Goal: Task Accomplishment & Management: Use online tool/utility

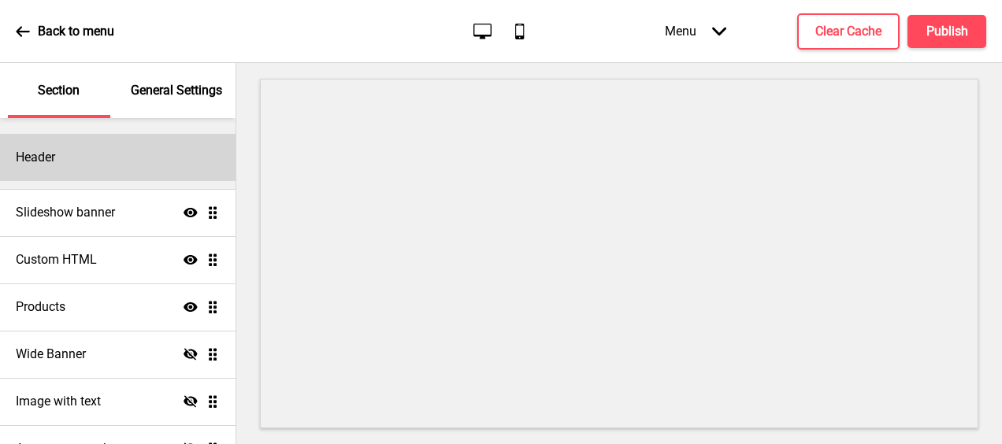
click at [101, 169] on div "Header" at bounding box center [118, 157] width 236 height 47
select select "Lato"
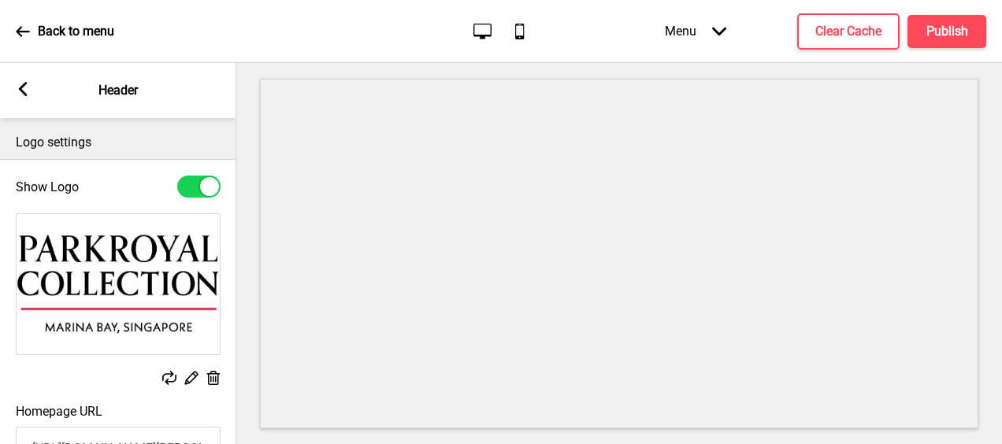
click at [23, 87] on icon at bounding box center [23, 89] width 9 height 14
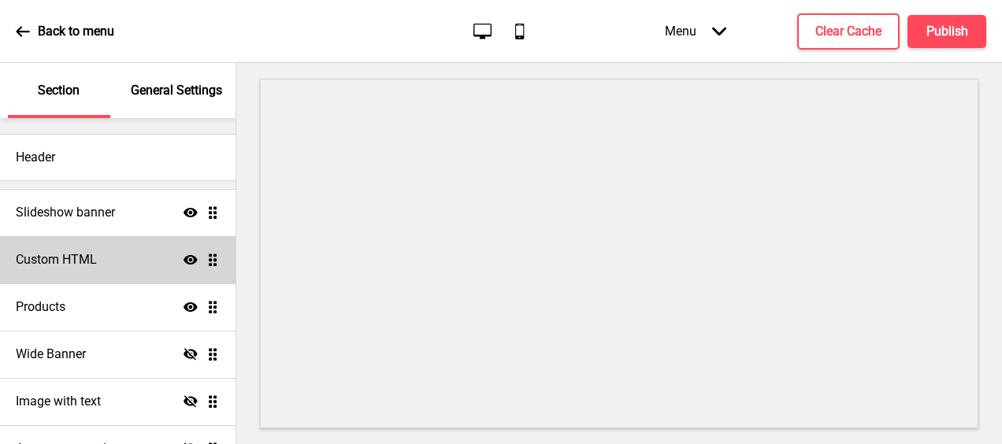
click at [84, 268] on h4 "Custom HTML" at bounding box center [56, 259] width 81 height 17
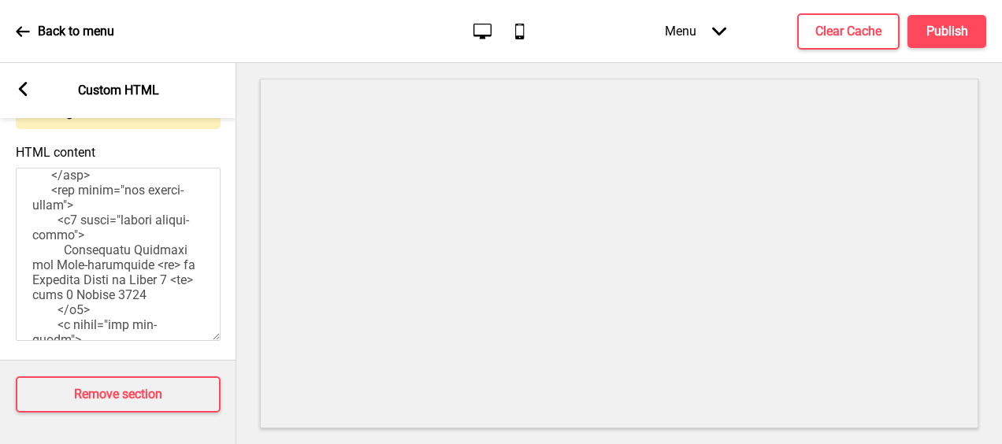
scroll to position [551, 0]
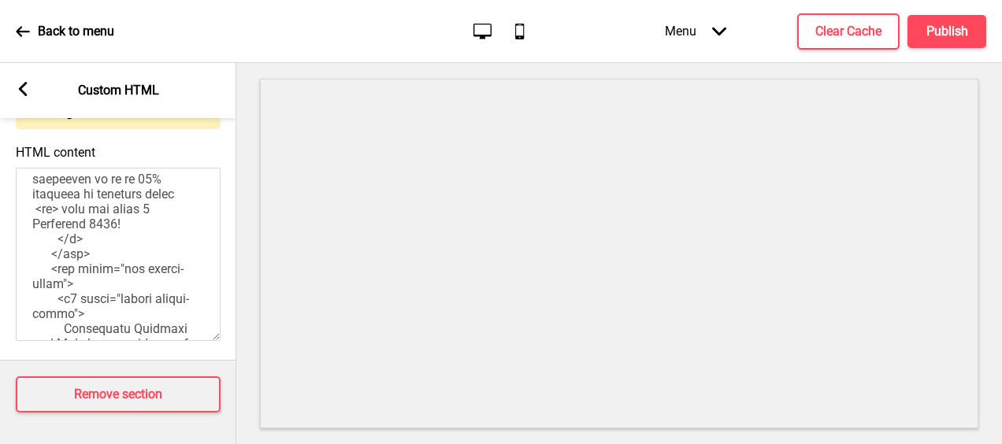
drag, startPoint x: 111, startPoint y: 249, endPoint x: 107, endPoint y: 265, distance: 16.2
click at [107, 265] on textarea "HTML content" at bounding box center [118, 254] width 205 height 173
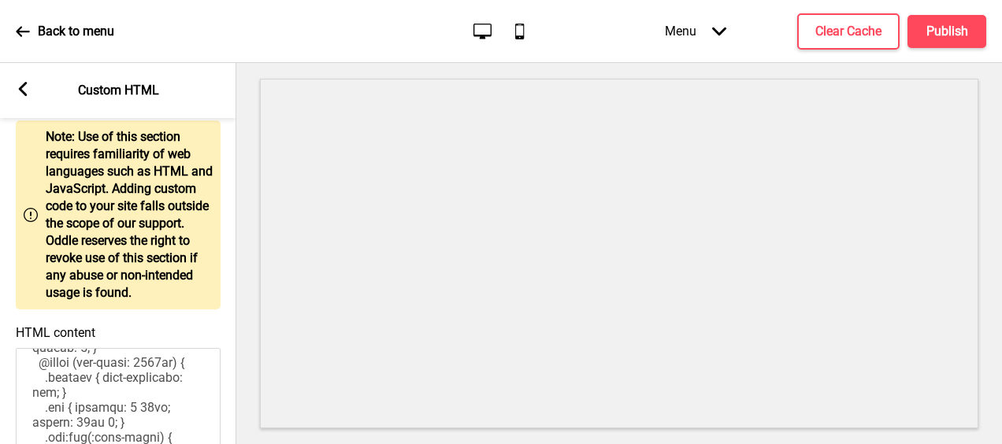
scroll to position [0, 0]
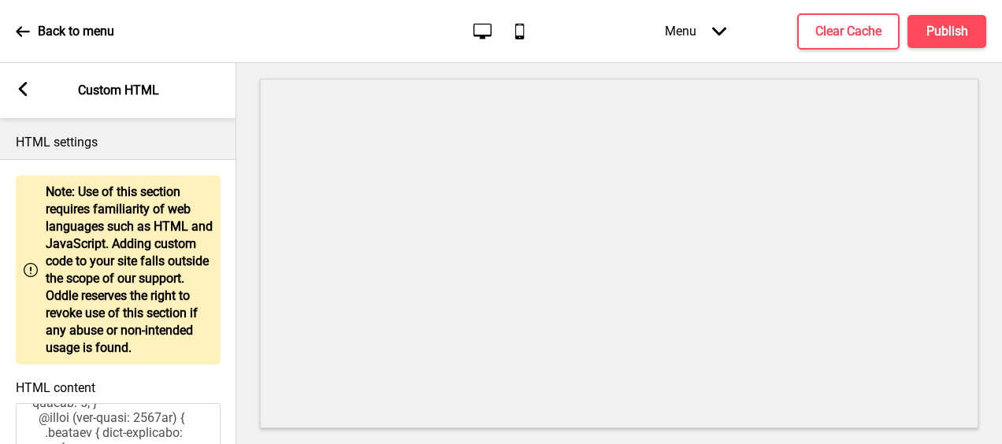
type textarea "<!-- Version 1.1 --> <style> /* Please replace #annoucement-x with another id i…"
click at [22, 98] on div "Arrow left" at bounding box center [23, 90] width 14 height 17
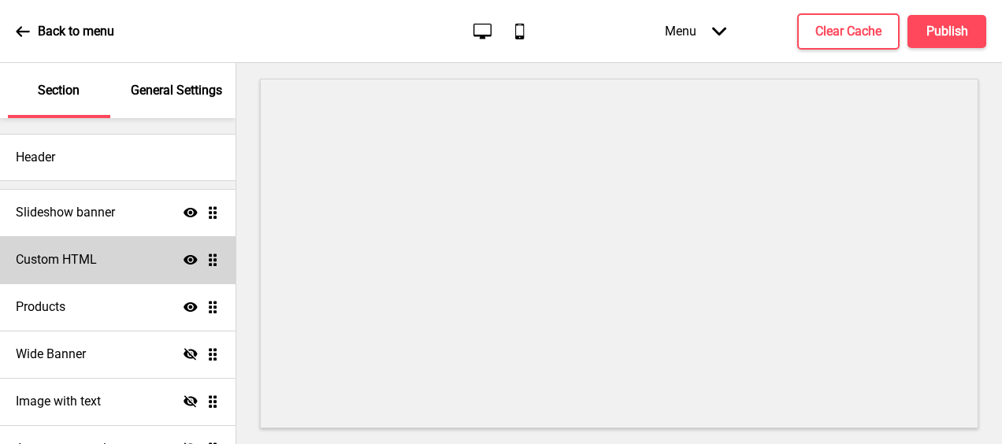
click at [102, 264] on div "Custom HTML Show Drag" at bounding box center [118, 259] width 236 height 47
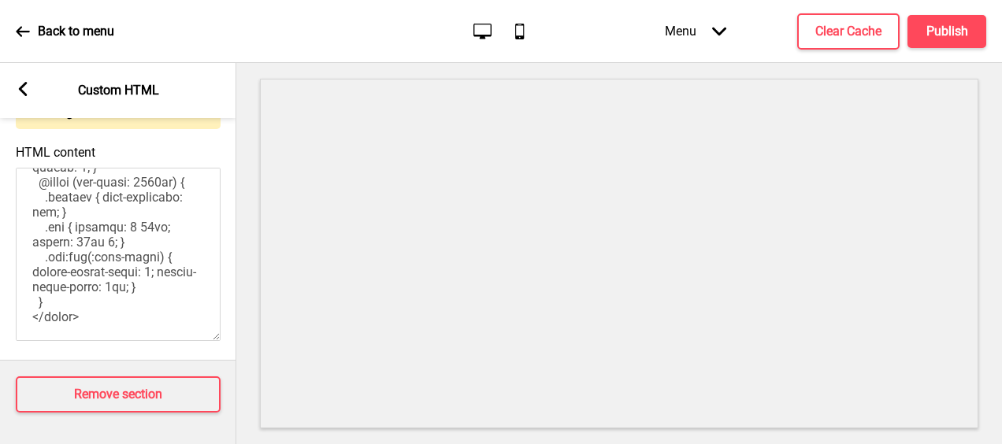
scroll to position [1388, 0]
drag, startPoint x: 175, startPoint y: 439, endPoint x: 162, endPoint y: 420, distance: 22.7
click at [167, 436] on div "Announcement banner Hide Drag" at bounding box center [118, 448] width 236 height 47
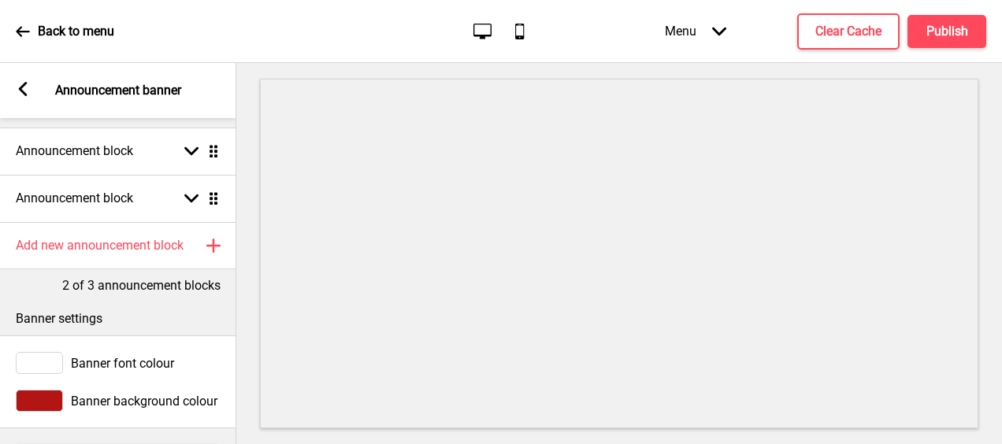
scroll to position [0, 0]
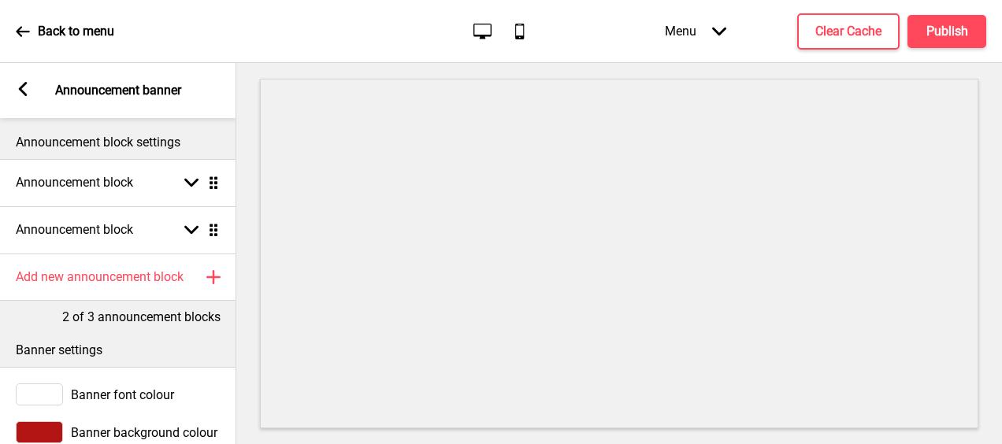
click at [24, 91] on rect at bounding box center [23, 89] width 14 height 14
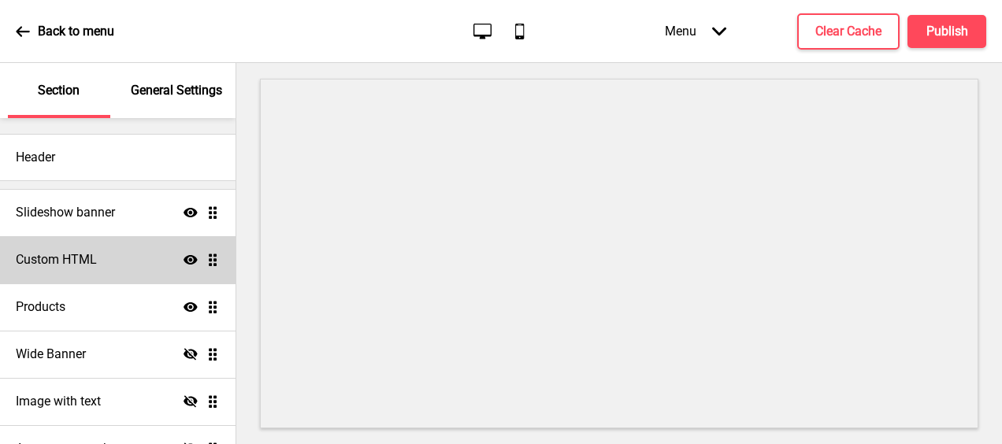
click at [135, 265] on div "Custom HTML Show Drag" at bounding box center [118, 259] width 236 height 47
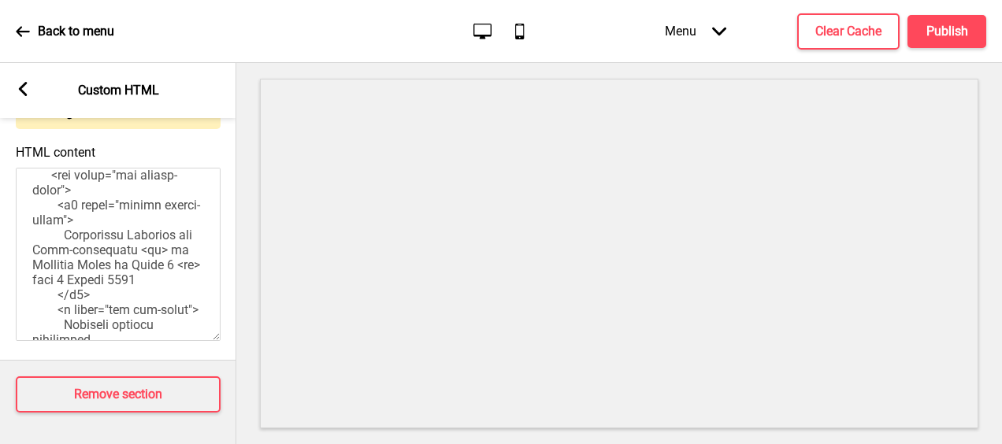
scroll to position [551, 0]
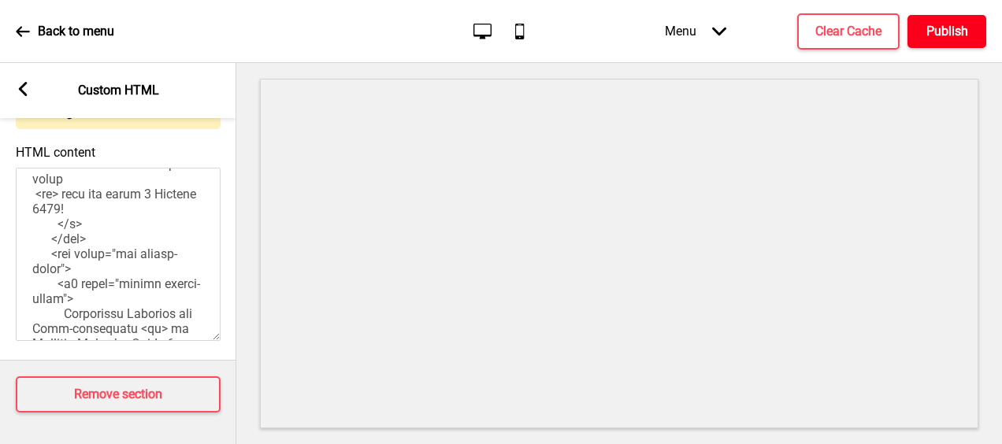
click at [955, 30] on h4 "Publish" at bounding box center [947, 31] width 42 height 17
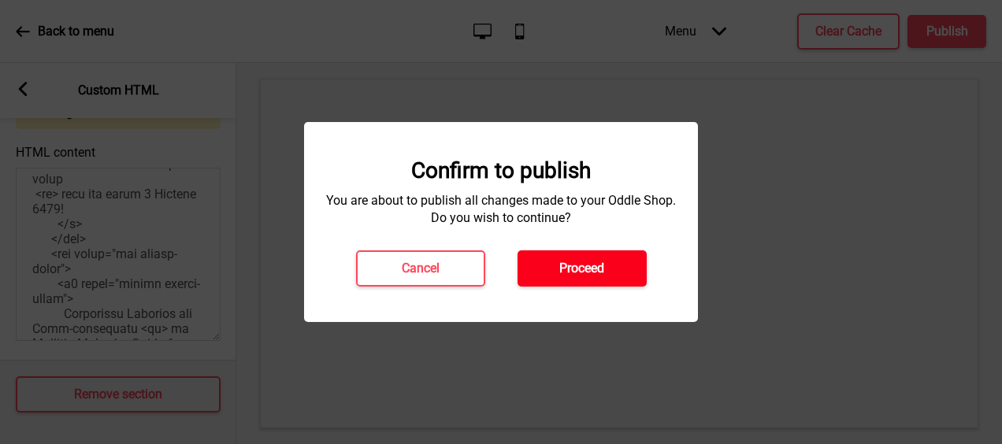
click at [536, 269] on button "Proceed" at bounding box center [581, 268] width 129 height 36
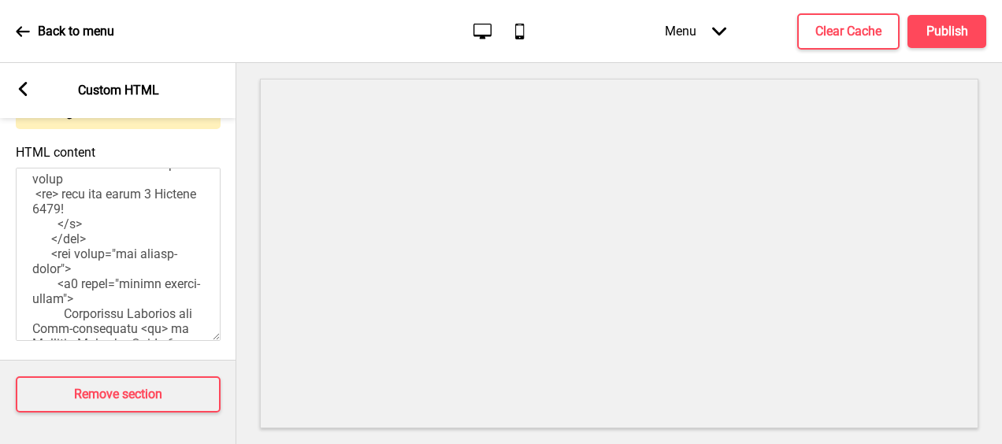
click at [109, 265] on textarea "HTML content" at bounding box center [118, 254] width 205 height 173
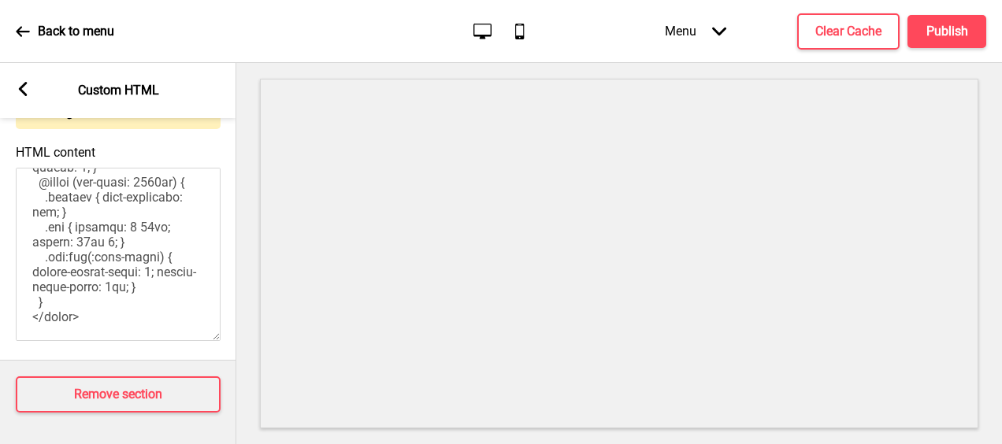
scroll to position [249, 0]
click at [24, 83] on icon at bounding box center [23, 89] width 9 height 14
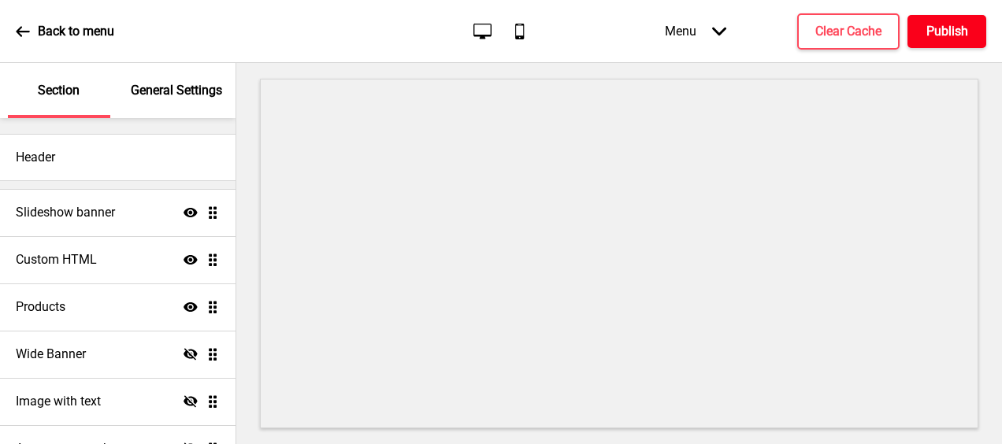
click at [945, 28] on h4 "Publish" at bounding box center [947, 31] width 42 height 17
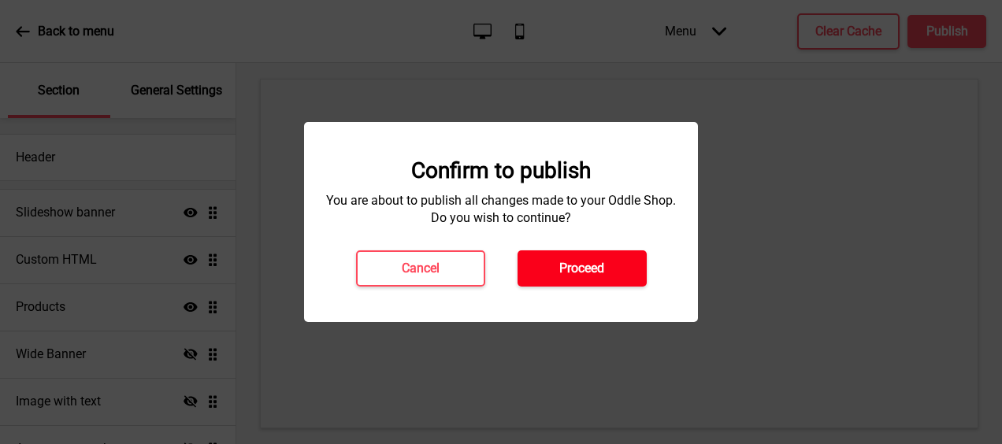
click at [549, 272] on button "Proceed" at bounding box center [581, 268] width 129 height 36
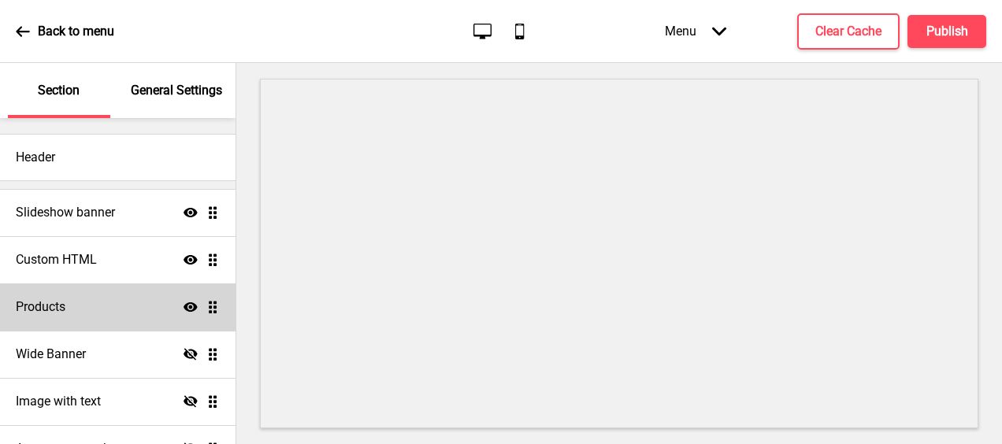
click at [71, 308] on div "Products Show Drag" at bounding box center [118, 307] width 236 height 47
select select "list"
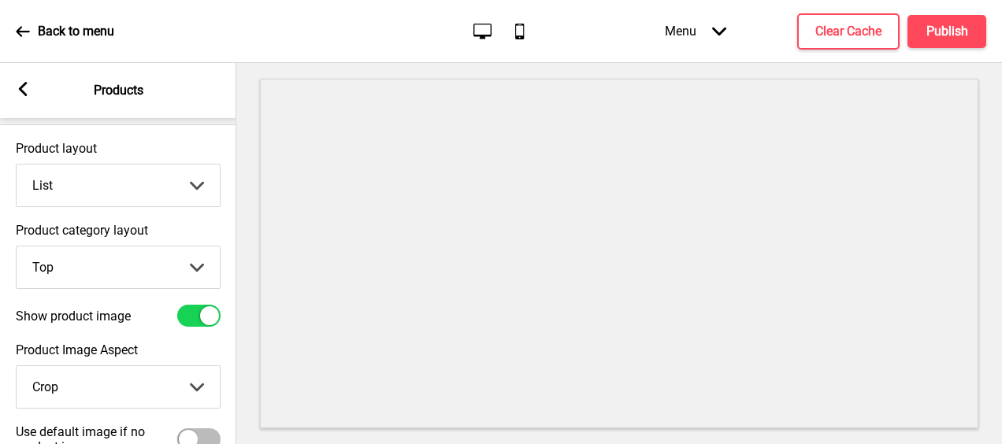
scroll to position [33, 0]
click at [17, 87] on rect at bounding box center [23, 89] width 14 height 14
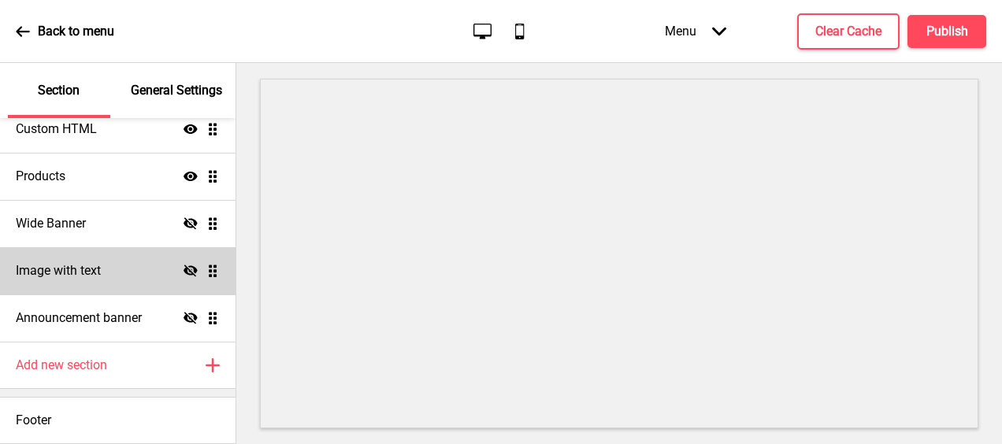
scroll to position [52, 0]
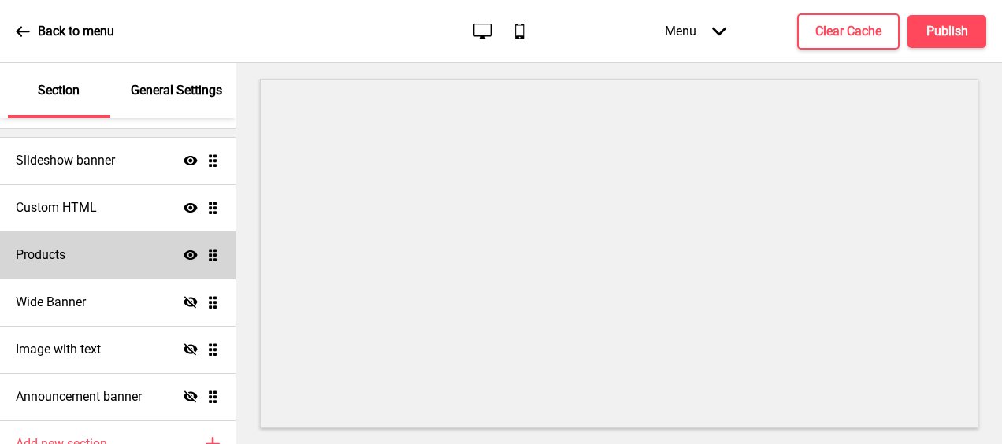
click at [198, 257] on ul "Slideshow banner Show Drag Custom HTML Show Drag Products Show Drag Wide Banner…" at bounding box center [118, 279] width 236 height 284
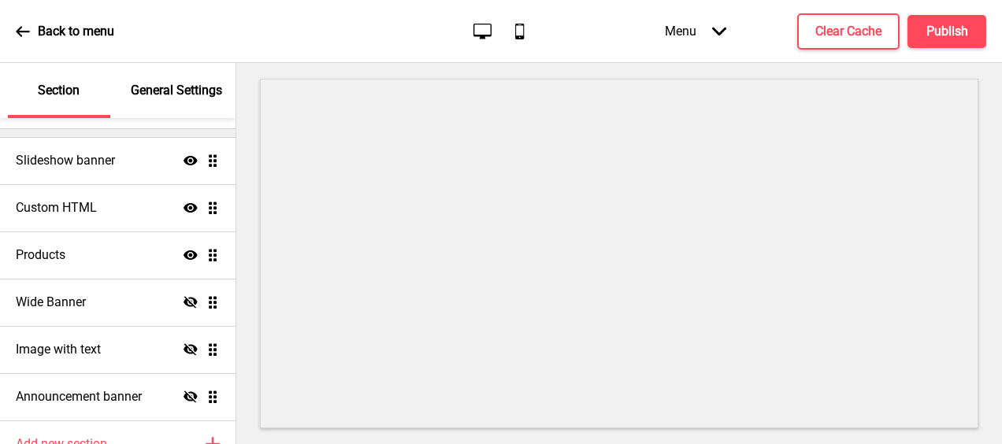
click at [24, 23] on div "Back to menu" at bounding box center [65, 31] width 98 height 43
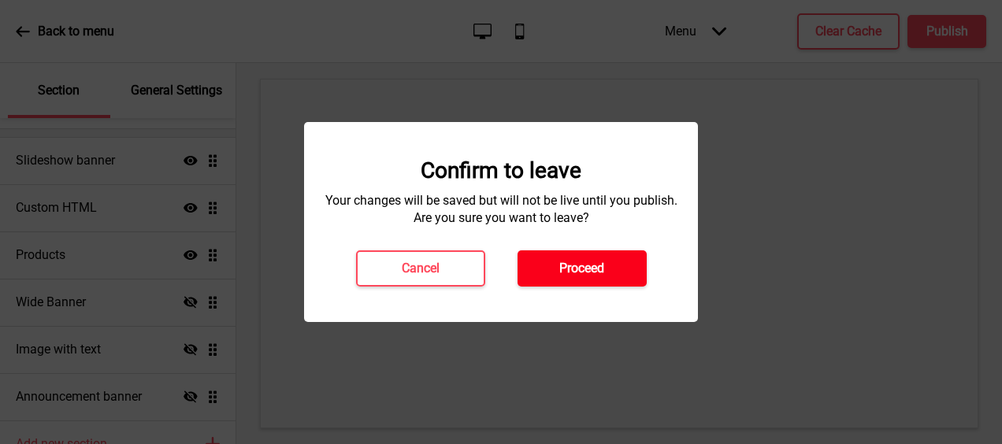
click at [573, 273] on h4 "Proceed" at bounding box center [581, 268] width 45 height 17
